Goal: Task Accomplishment & Management: Manage account settings

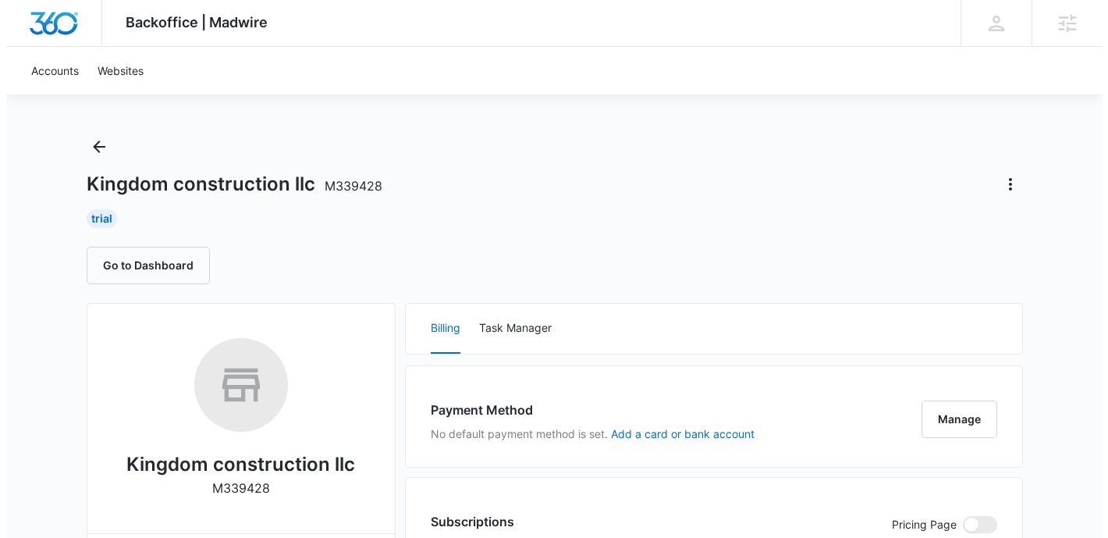
scroll to position [24, 0]
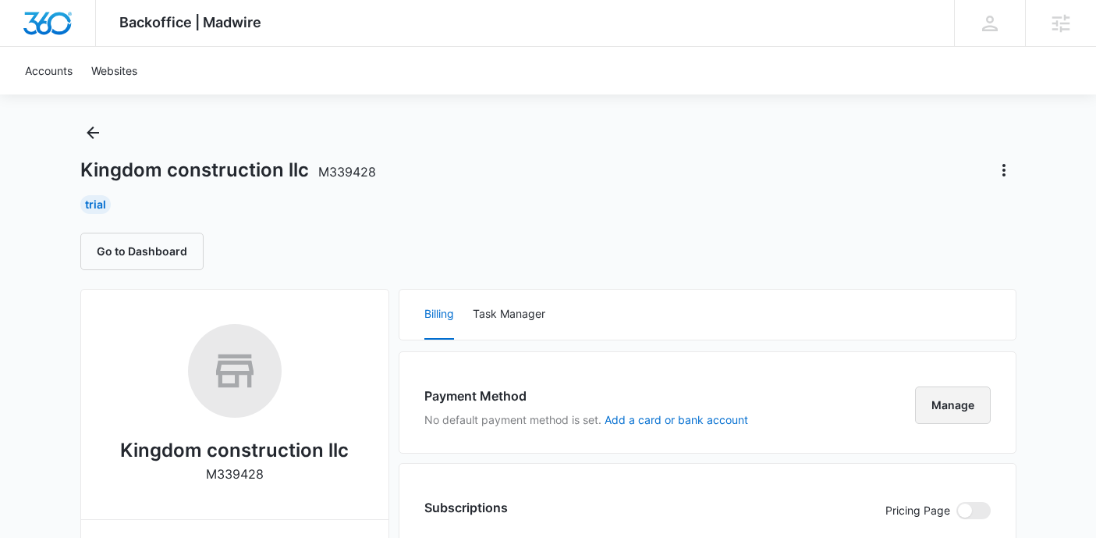
click at [954, 403] on button "Manage" at bounding box center [953, 404] width 76 height 37
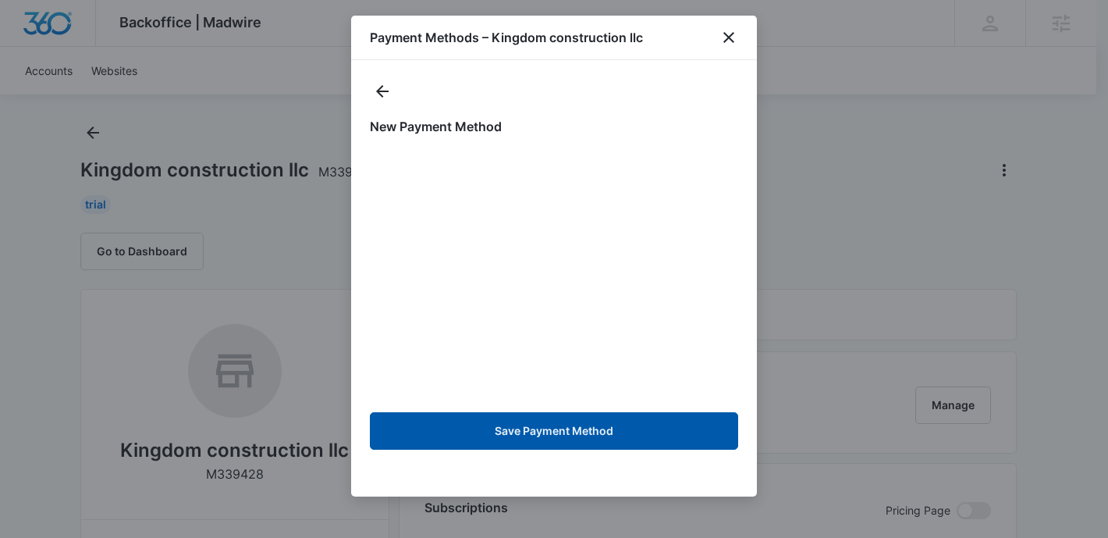
click at [636, 430] on button "Save Payment Method" at bounding box center [554, 430] width 368 height 37
